Goal: Task Accomplishment & Management: Manage account settings

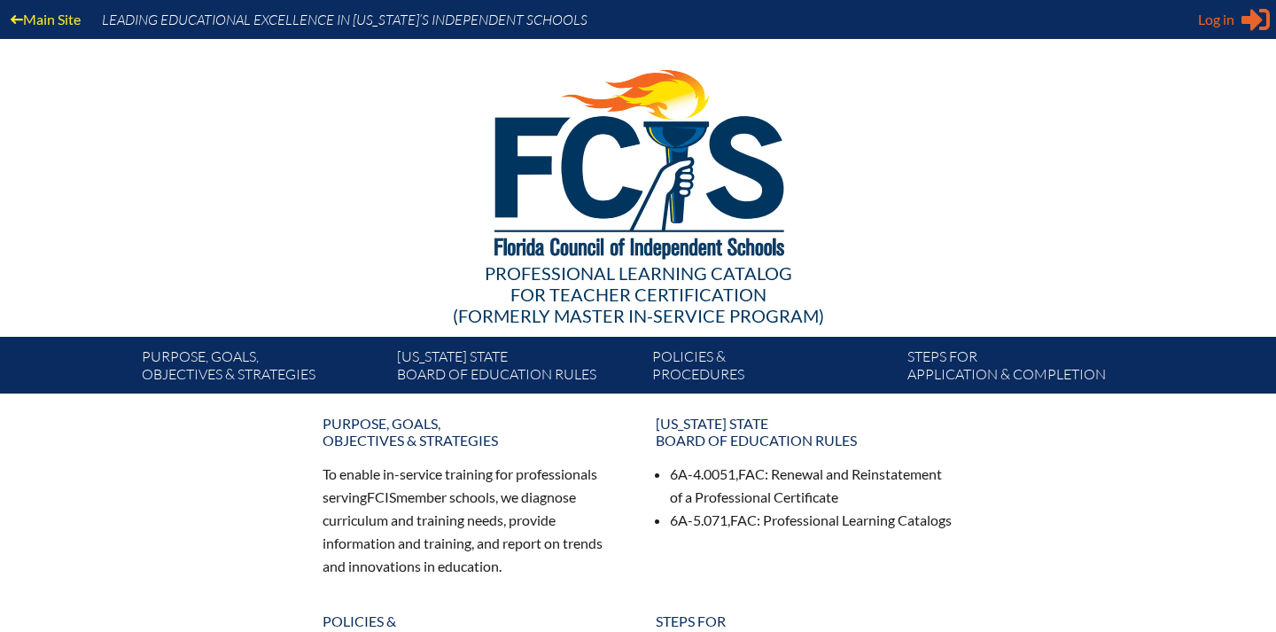
click at [1206, 17] on span "Log in" at bounding box center [1216, 19] width 36 height 21
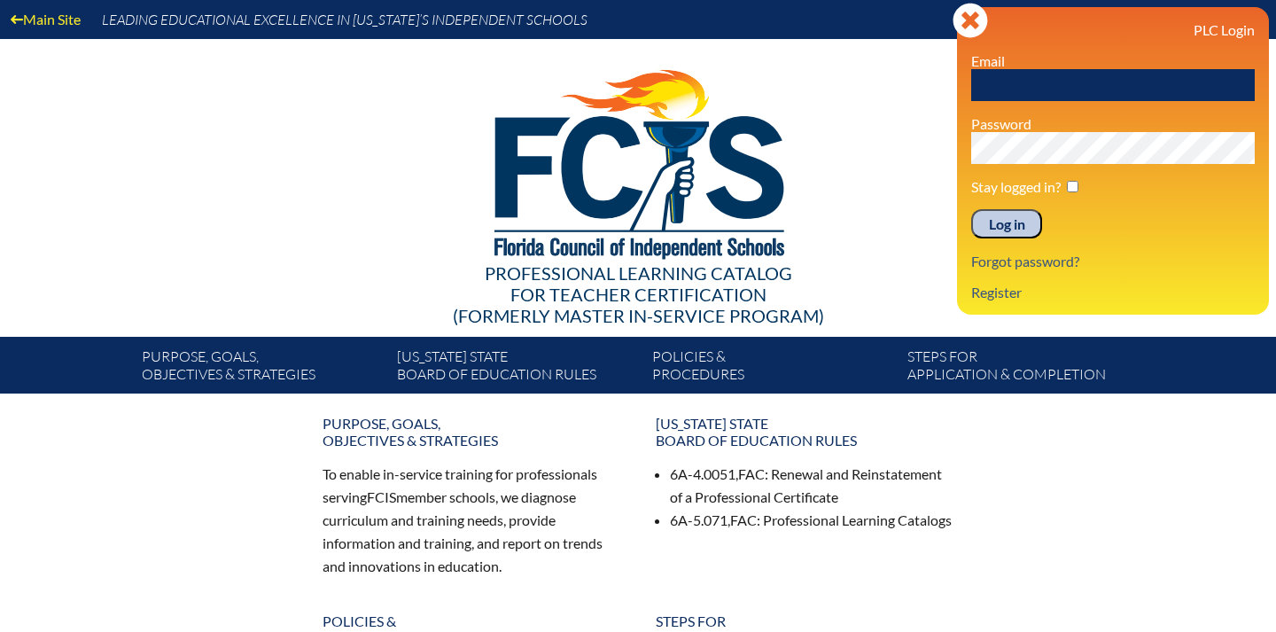
click at [1017, 83] on input "text" at bounding box center [1113, 85] width 284 height 32
type input "[EMAIL_ADDRESS][DOMAIN_NAME]"
click at [1123, 300] on p "Register" at bounding box center [1113, 292] width 284 height 17
click at [1023, 217] on input "Log in" at bounding box center [1006, 224] width 71 height 30
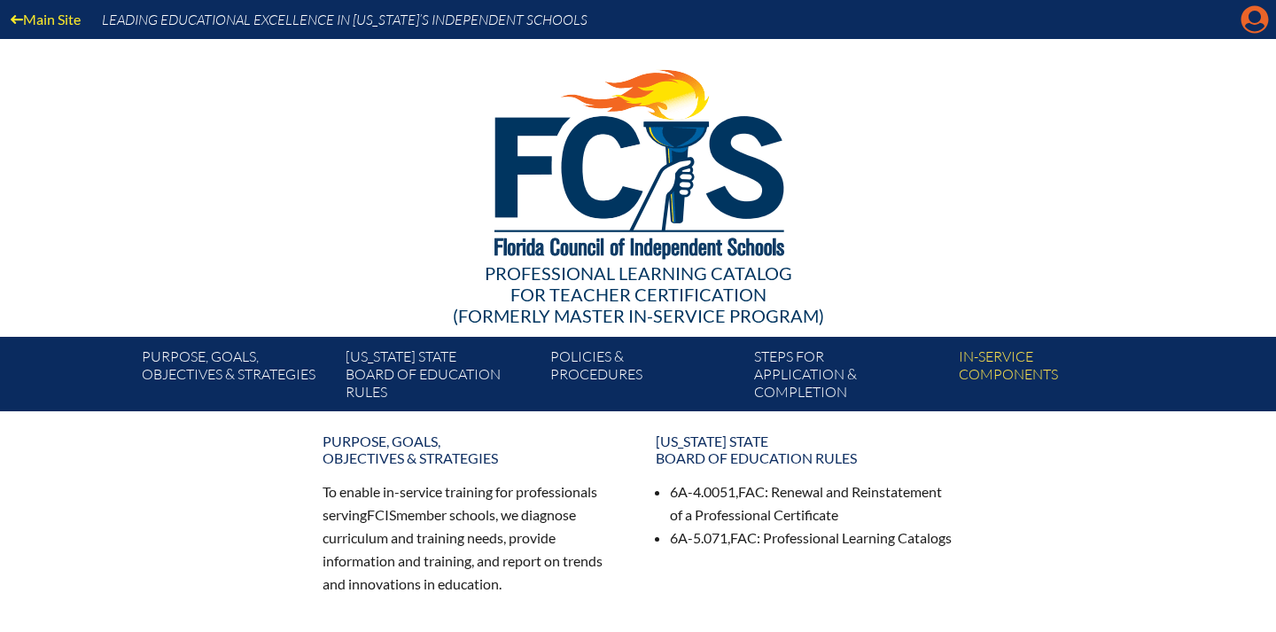
click at [1254, 23] on icon at bounding box center [1254, 19] width 27 height 27
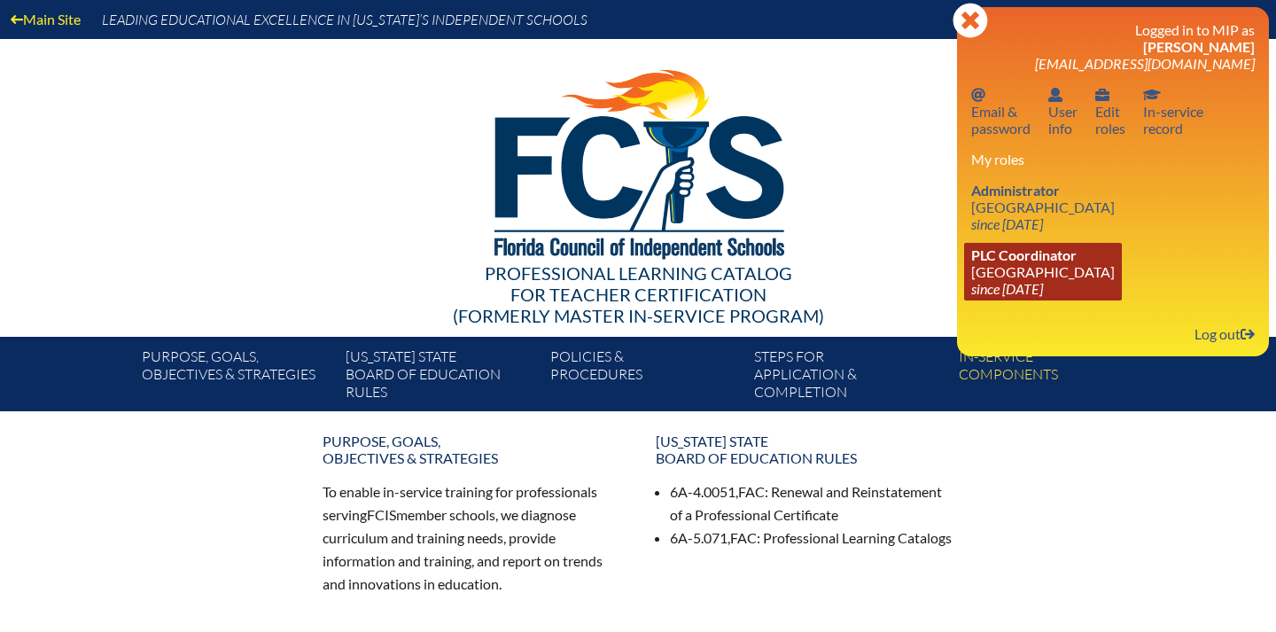
click at [1035, 297] on icon "since 2024 Aug 1" at bounding box center [1007, 288] width 72 height 17
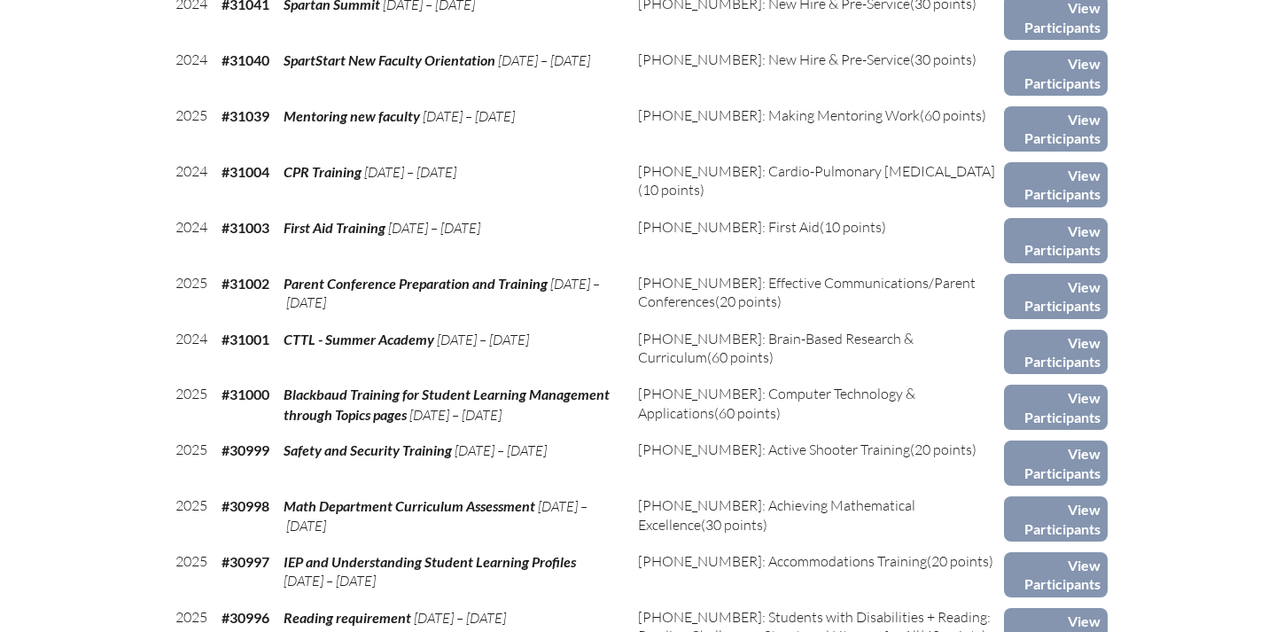
scroll to position [1228, 0]
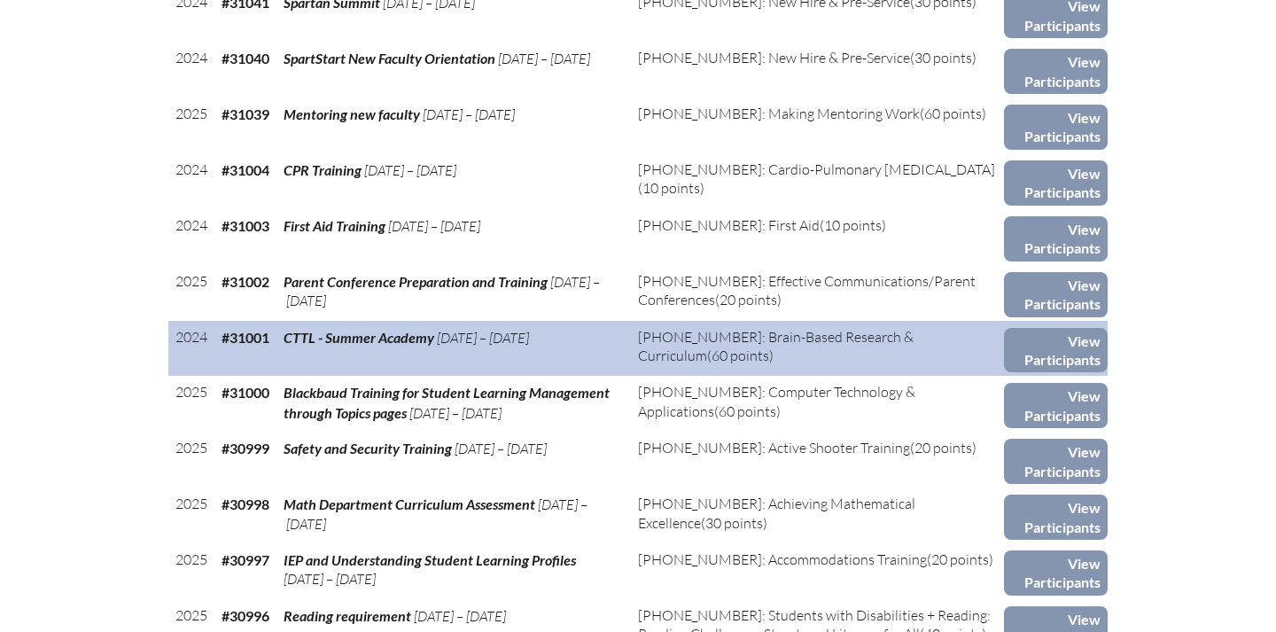
click at [582, 338] on td "CTTL - Summer Academy [DATE] – [DATE]" at bounding box center [453, 349] width 354 height 56
click at [1075, 345] on link "View Participants" at bounding box center [1056, 350] width 104 height 45
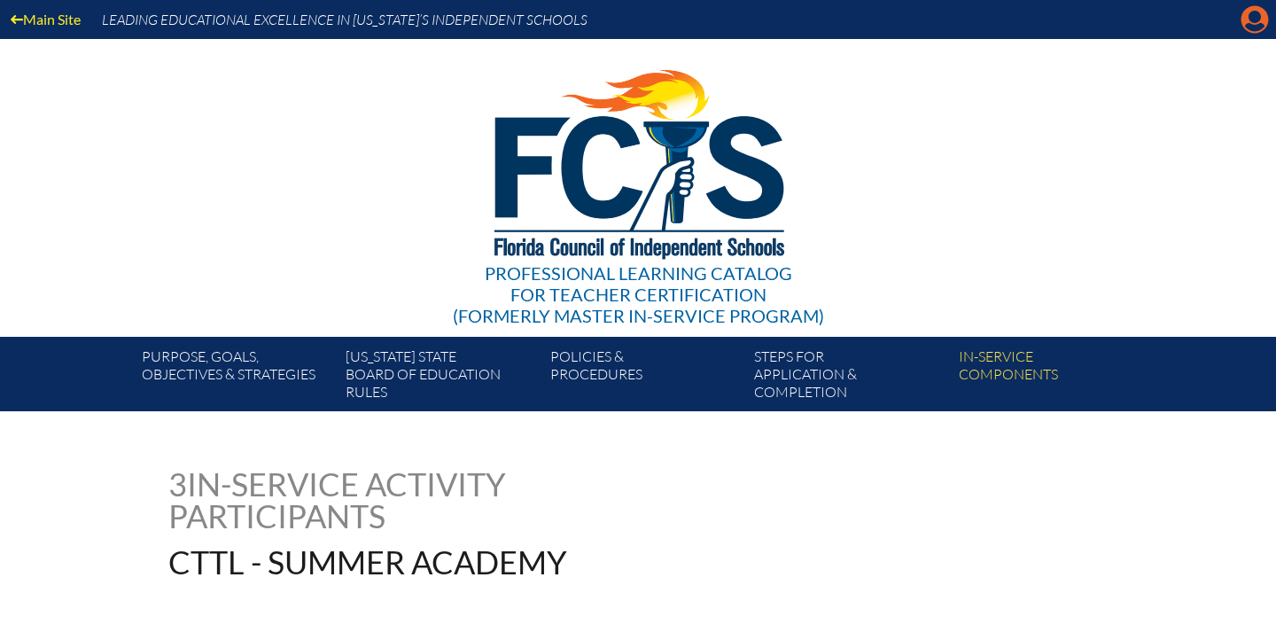
click at [1264, 27] on icon at bounding box center [1254, 19] width 27 height 27
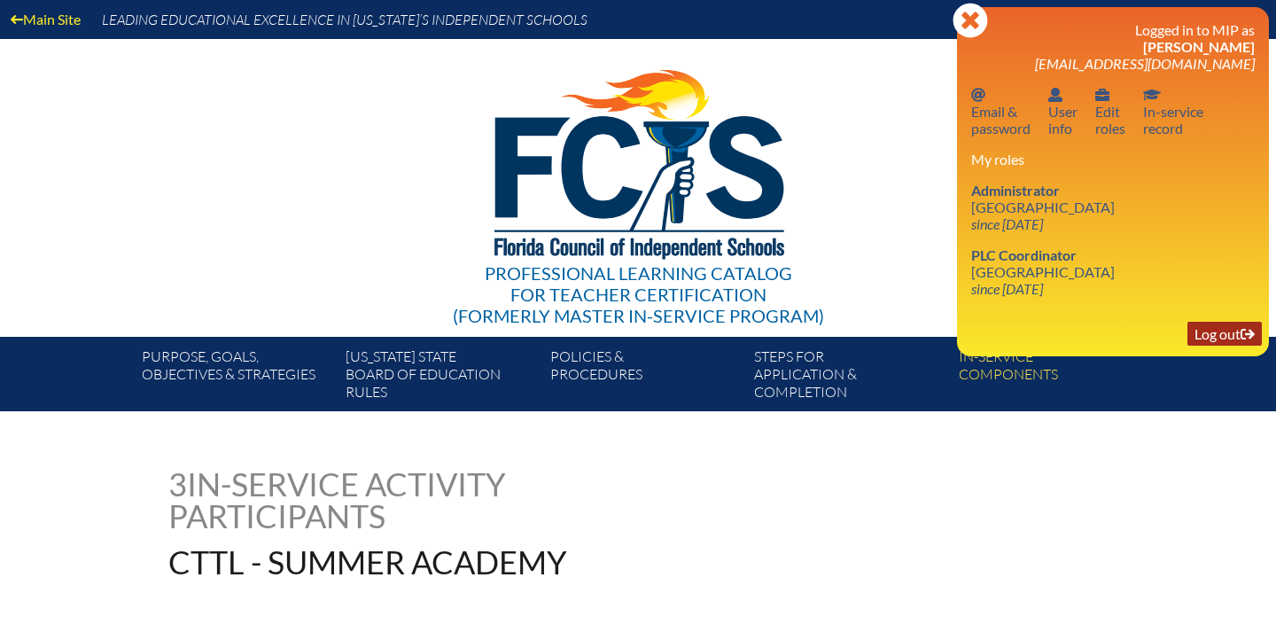
click at [1222, 335] on link "Log out Log out" at bounding box center [1224, 334] width 74 height 24
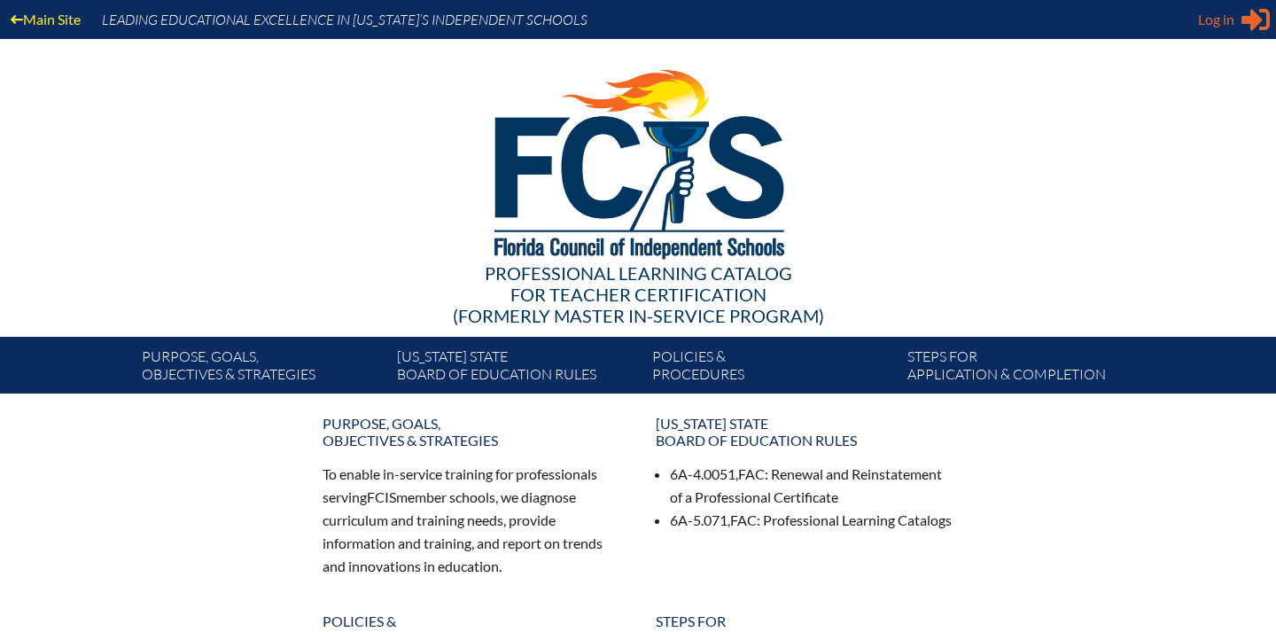
click at [1230, 24] on span "Log in" at bounding box center [1216, 19] width 36 height 21
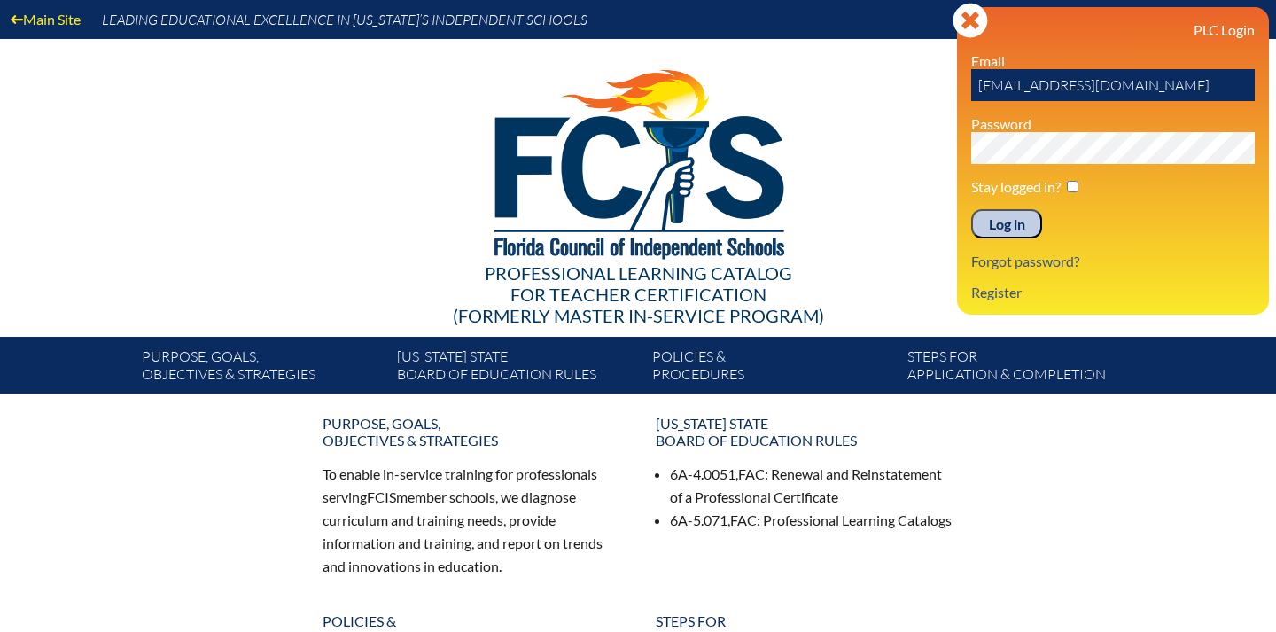
click at [1136, 92] on input "[EMAIL_ADDRESS][DOMAIN_NAME]" at bounding box center [1113, 85] width 284 height 32
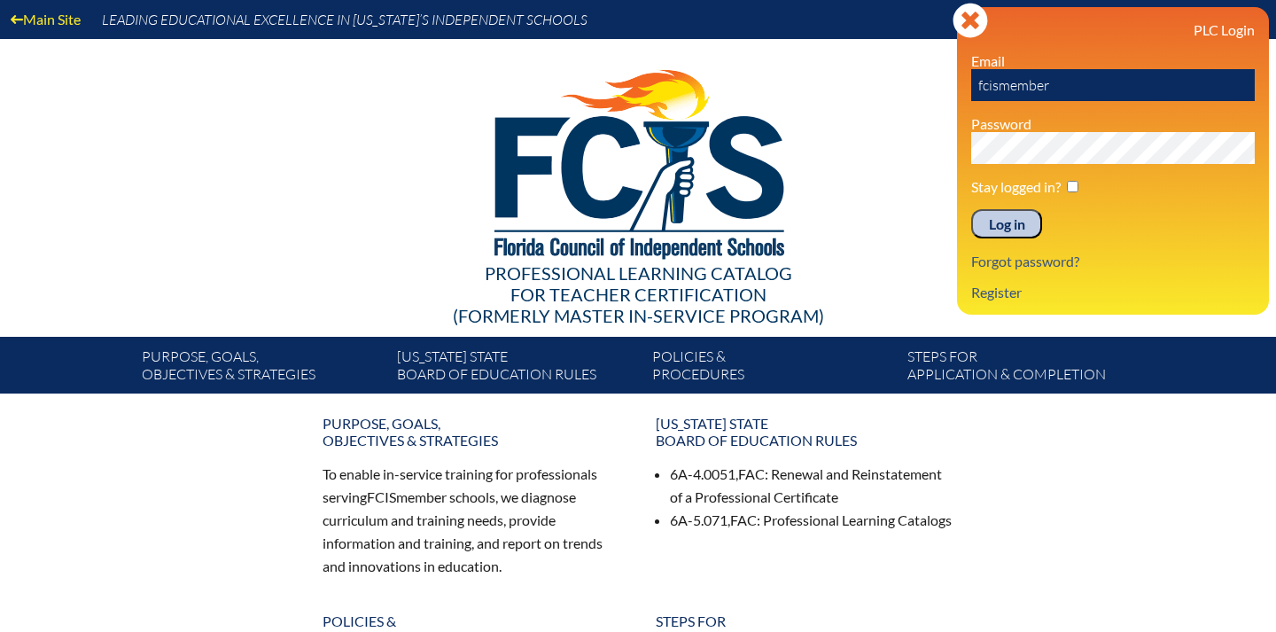
type input "fcismember"
click at [1129, 33] on h3 "PLC Login" at bounding box center [1113, 29] width 284 height 17
click at [1008, 225] on input "Log in" at bounding box center [1006, 224] width 71 height 30
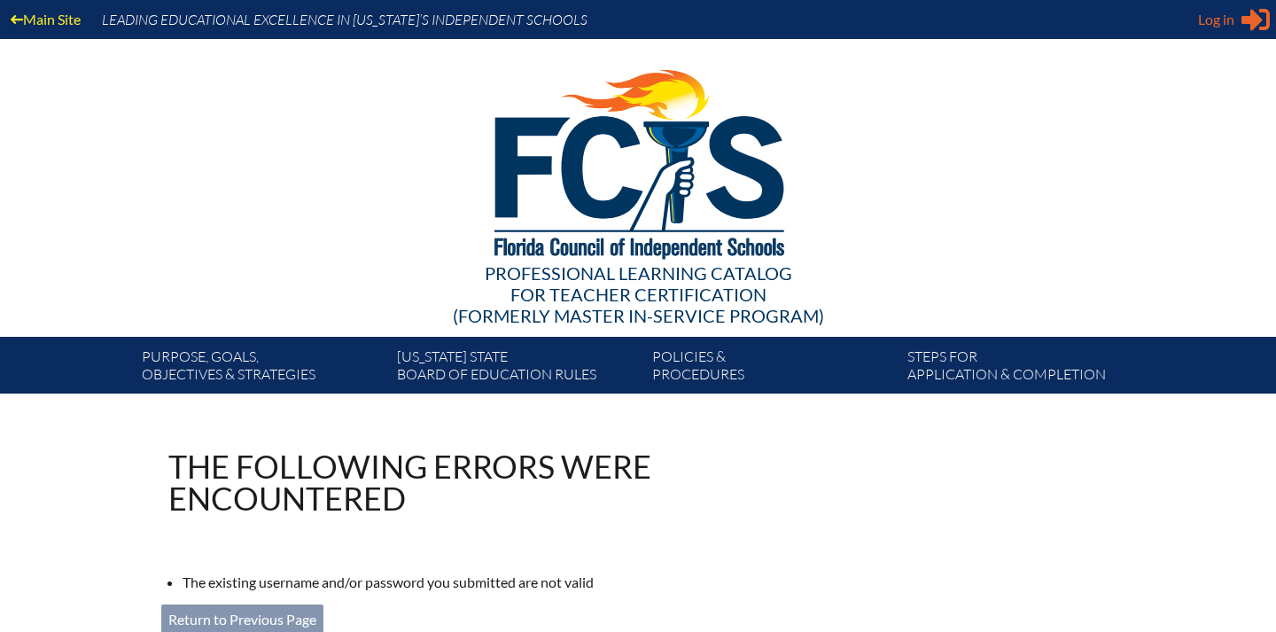
click at [1224, 19] on span "Log in" at bounding box center [1216, 19] width 36 height 21
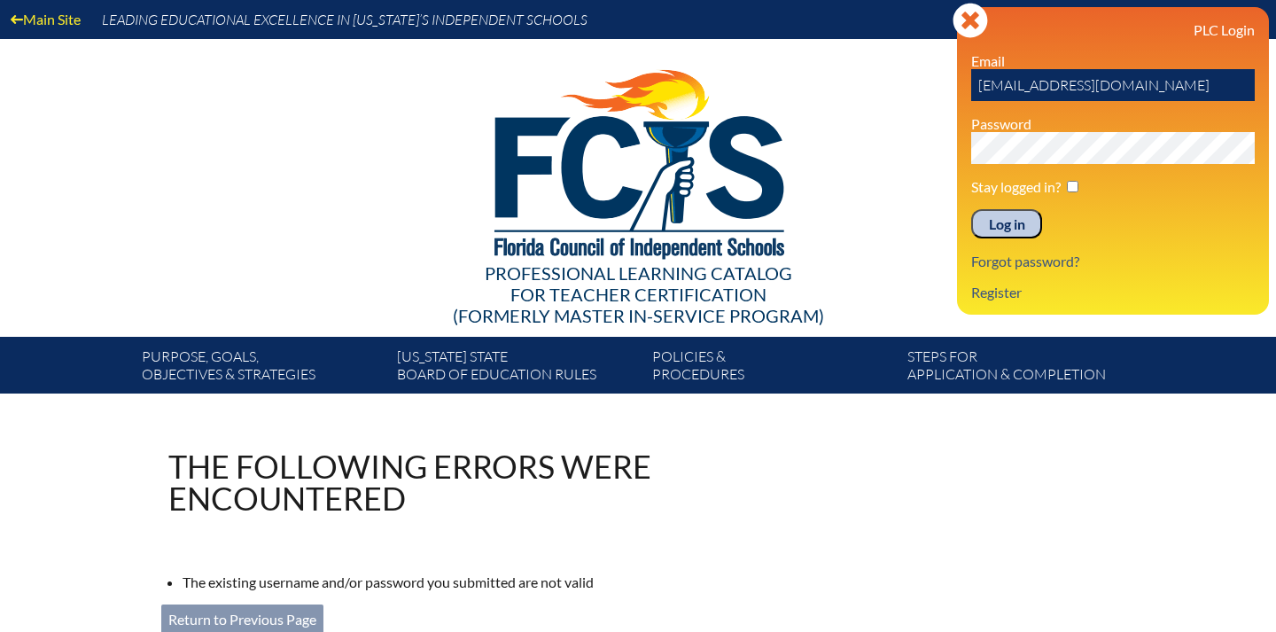
click at [1096, 86] on input "[EMAIL_ADDRESS][DOMAIN_NAME]" at bounding box center [1113, 85] width 284 height 32
type input "[EMAIL_ADDRESS][DOMAIN_NAME]"
click at [1014, 221] on input "Log in" at bounding box center [1006, 224] width 71 height 30
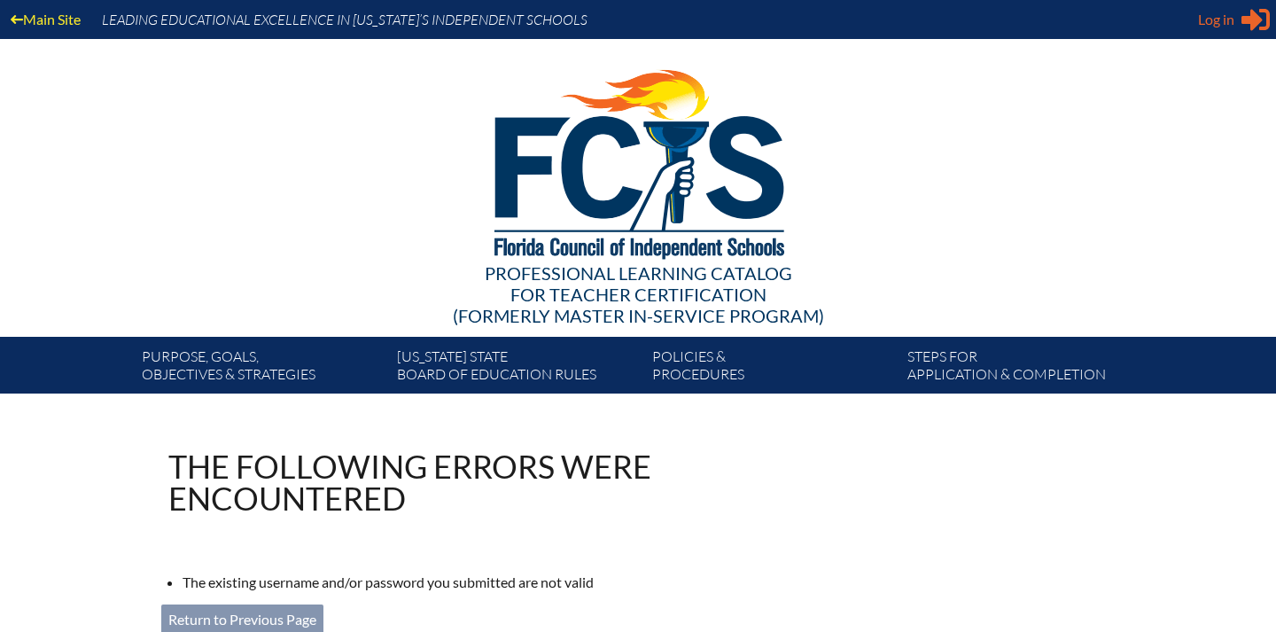
click at [1232, 14] on span "Log in" at bounding box center [1216, 19] width 36 height 21
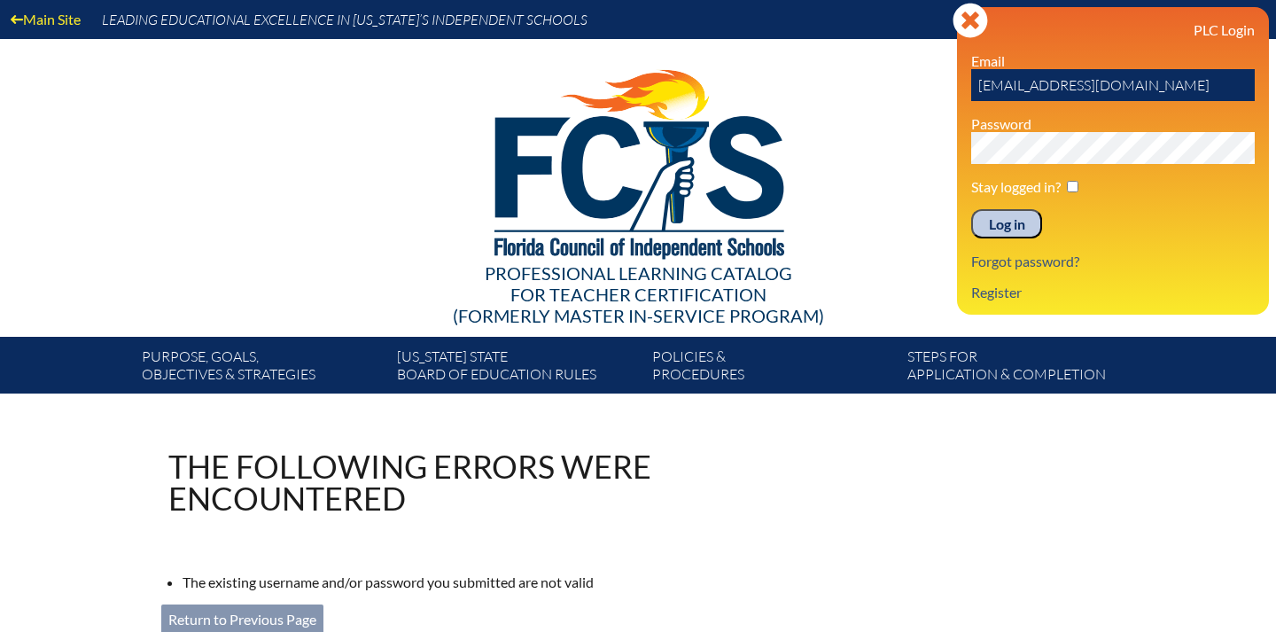
click at [1158, 103] on div "PLC Login Email certifications@miamicountryday.org Password Stay logged in? Log…" at bounding box center [1113, 160] width 284 height 279
click at [1158, 86] on input "[EMAIL_ADDRESS][DOMAIN_NAME]" at bounding box center [1113, 85] width 284 height 32
type input "robertj@miamicountryday.org"
click at [1004, 225] on input "Log in" at bounding box center [1006, 224] width 71 height 30
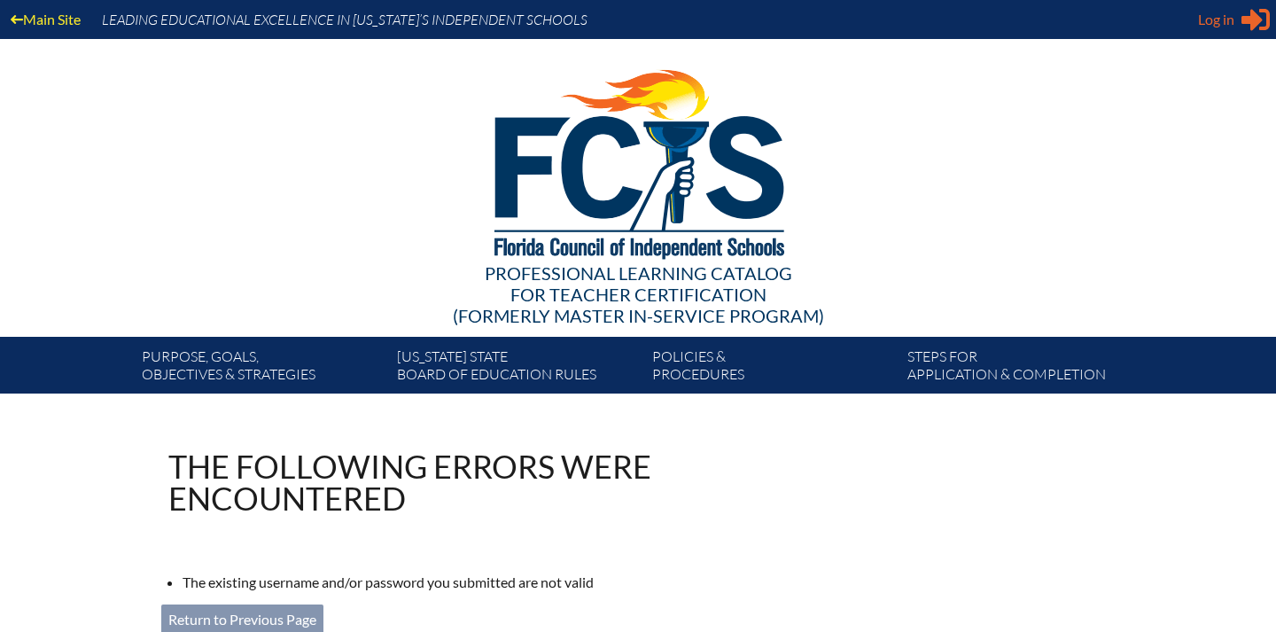
type input "[EMAIL_ADDRESS][DOMAIN_NAME]"
click at [1237, 5] on div "Log in Close Sign in or register" at bounding box center [1234, 19] width 72 height 28
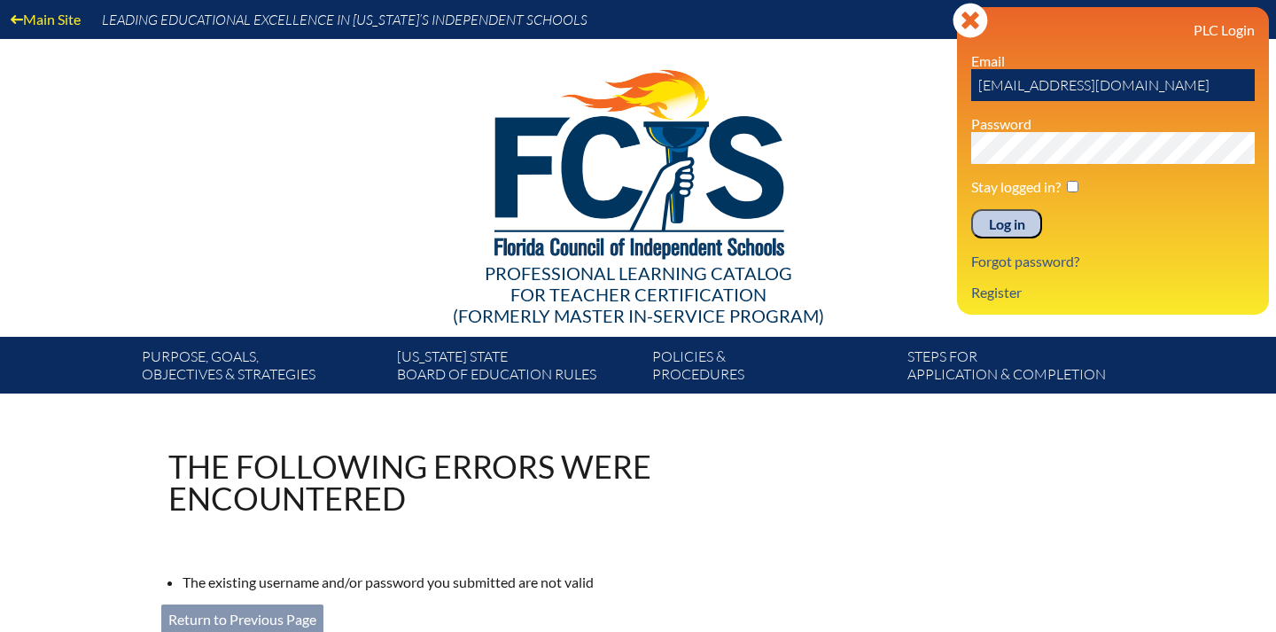
click at [1027, 212] on input "Log in" at bounding box center [1006, 224] width 71 height 30
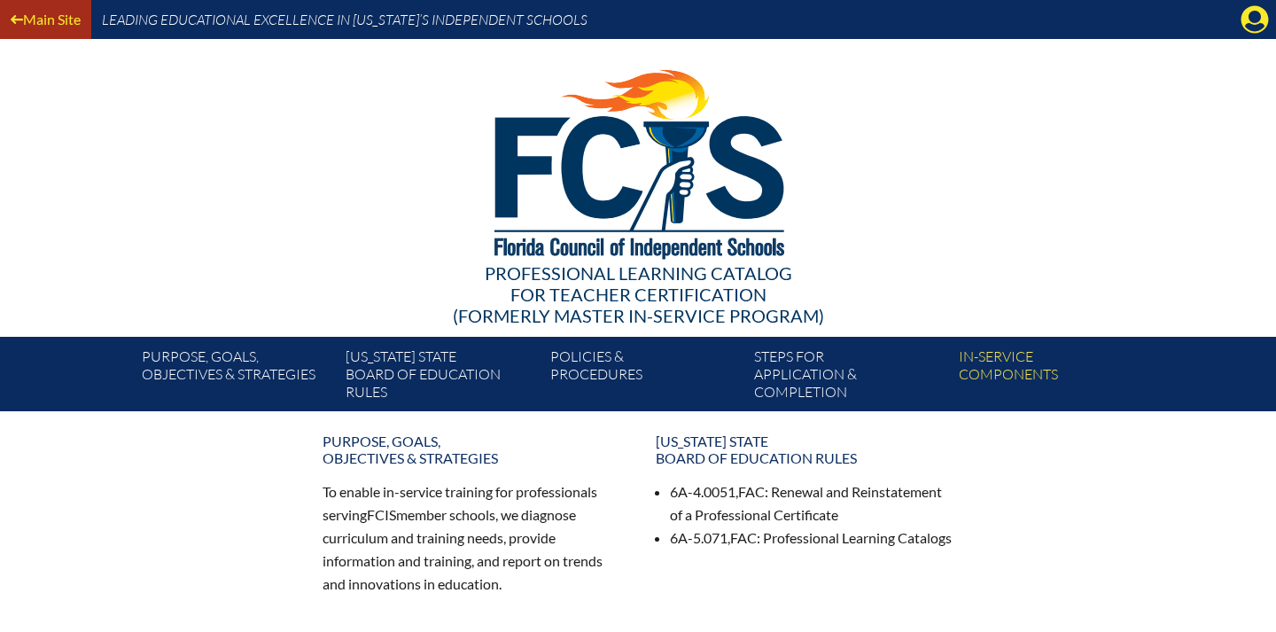
click at [50, 23] on link "Main Site" at bounding box center [46, 19] width 84 height 24
